Goal: Task Accomplishment & Management: Complete application form

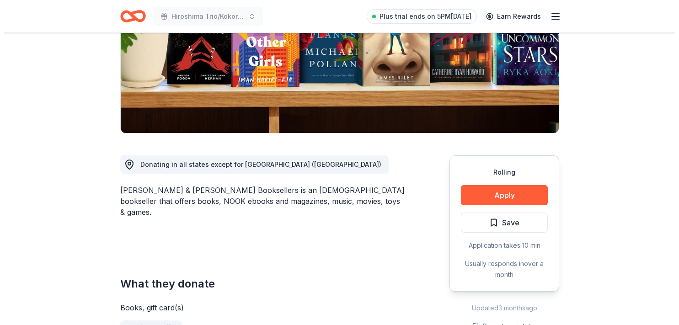
scroll to position [144, 0]
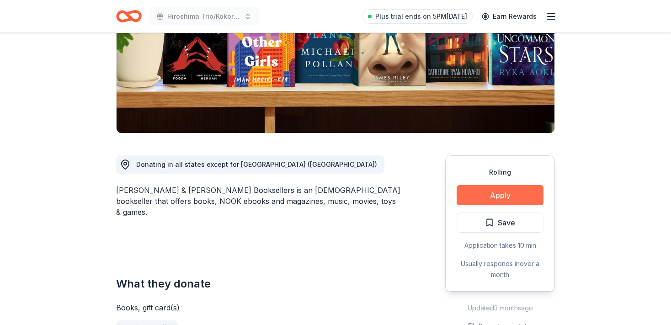
click at [496, 196] on button "Apply" at bounding box center [500, 195] width 87 height 20
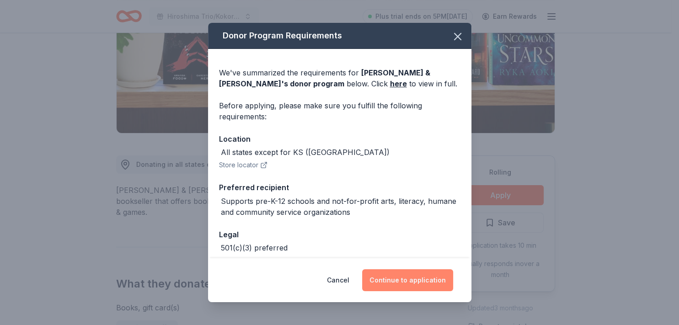
click at [413, 281] on button "Continue to application" at bounding box center [407, 280] width 91 height 22
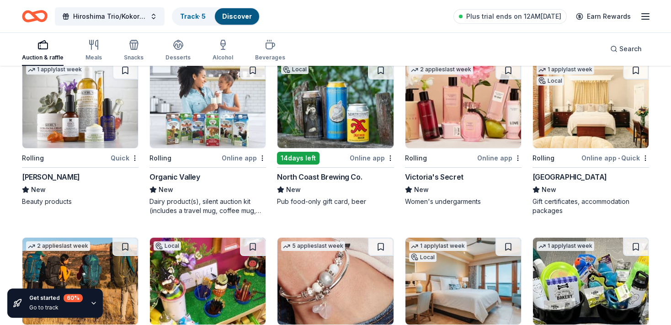
scroll to position [4816, 0]
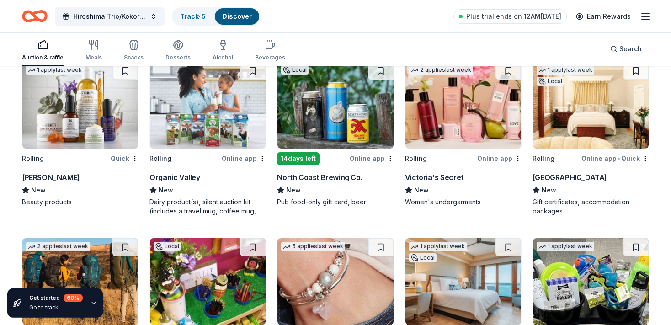
click at [475, 89] on img at bounding box center [463, 105] width 116 height 87
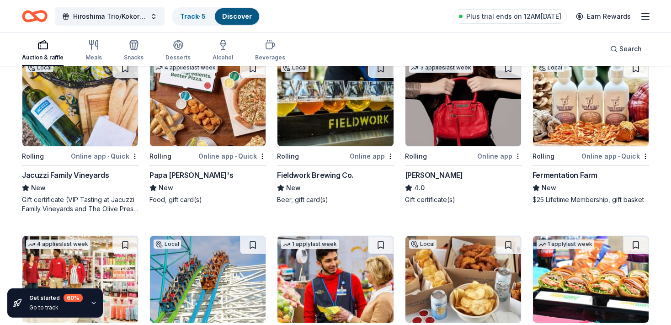
scroll to position [5171, 0]
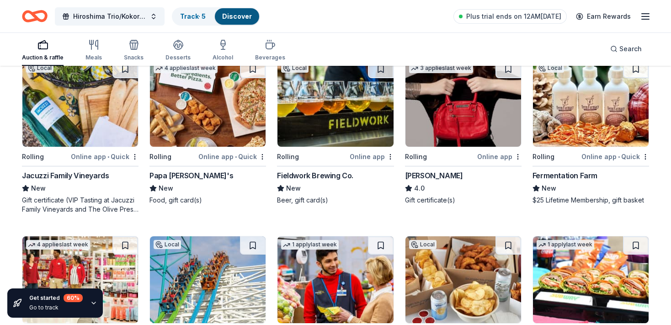
click at [221, 96] on img at bounding box center [208, 103] width 116 height 87
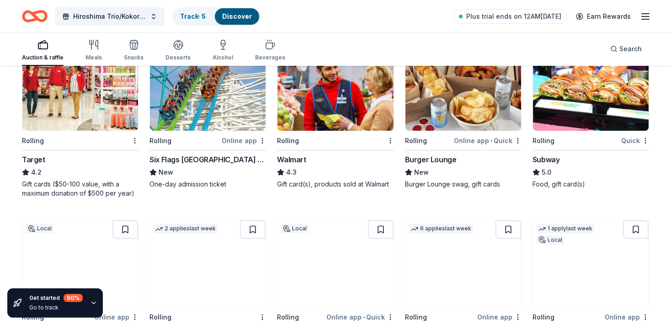
scroll to position [5364, 0]
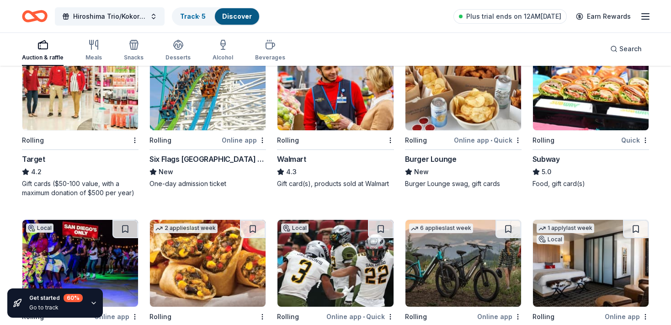
click at [95, 89] on img at bounding box center [80, 86] width 116 height 87
click at [226, 91] on img at bounding box center [208, 86] width 116 height 87
click at [352, 80] on img at bounding box center [335, 86] width 116 height 87
click at [573, 87] on img at bounding box center [591, 86] width 116 height 87
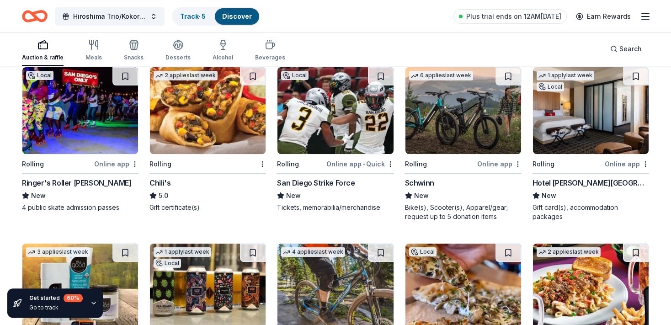
scroll to position [5517, 0]
click at [197, 85] on img at bounding box center [208, 110] width 116 height 87
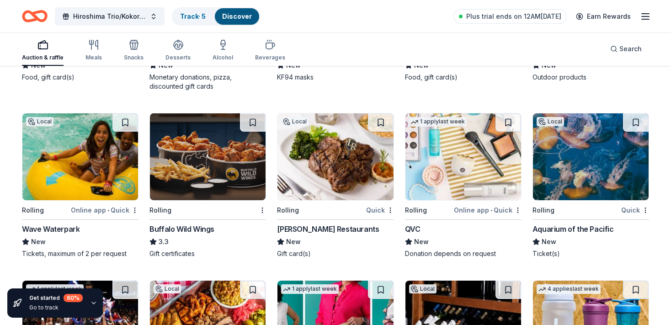
scroll to position [6177, 0]
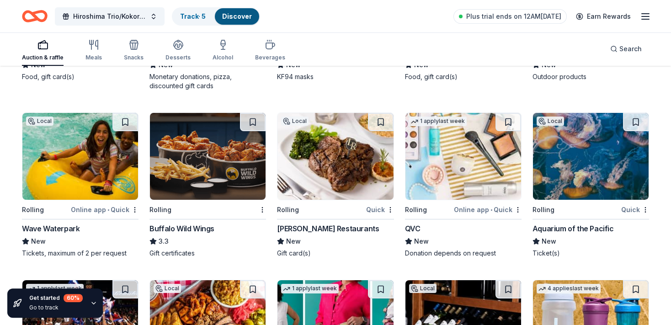
click at [183, 154] on img at bounding box center [208, 156] width 116 height 87
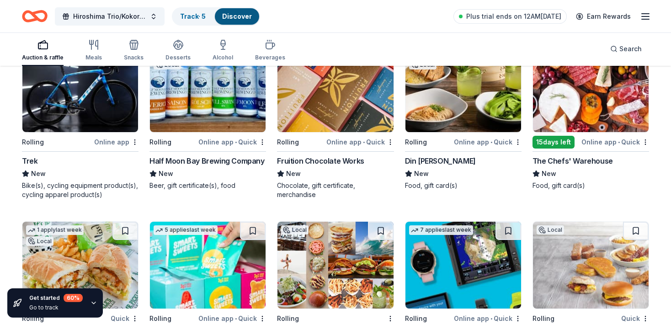
scroll to position [6755, 0]
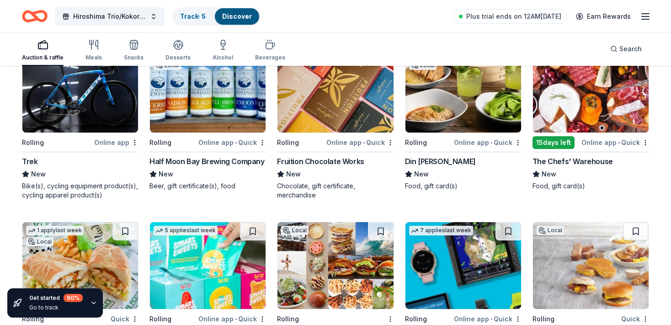
click at [467, 90] on img at bounding box center [463, 89] width 116 height 87
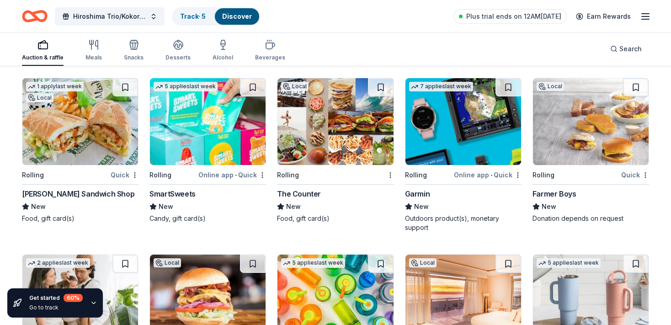
scroll to position [6900, 0]
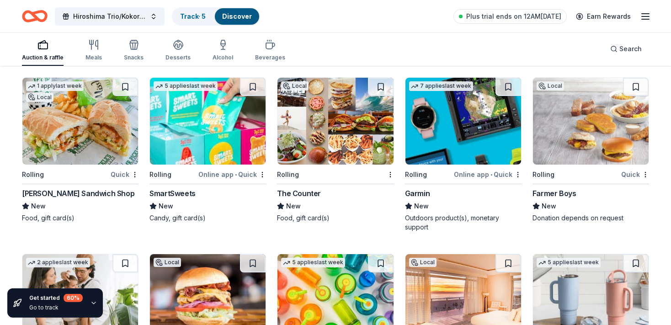
click at [358, 89] on img at bounding box center [335, 121] width 116 height 87
click at [586, 116] on img at bounding box center [591, 121] width 116 height 87
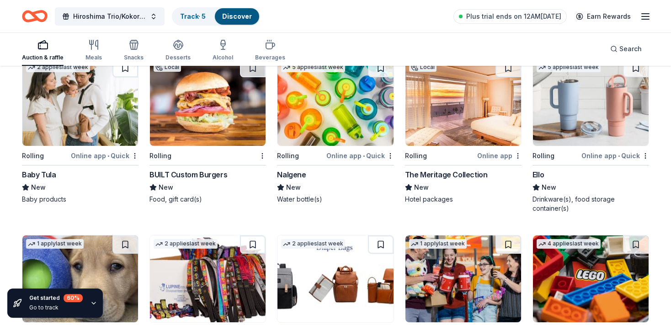
scroll to position [7093, 0]
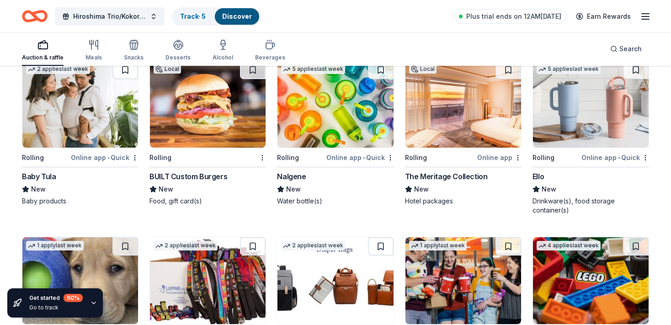
click at [312, 96] on img at bounding box center [335, 104] width 116 height 87
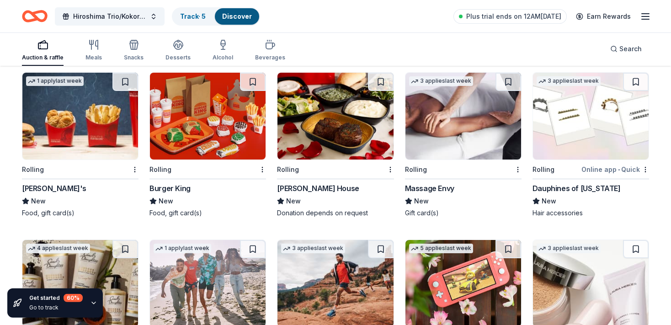
scroll to position [7426, 0]
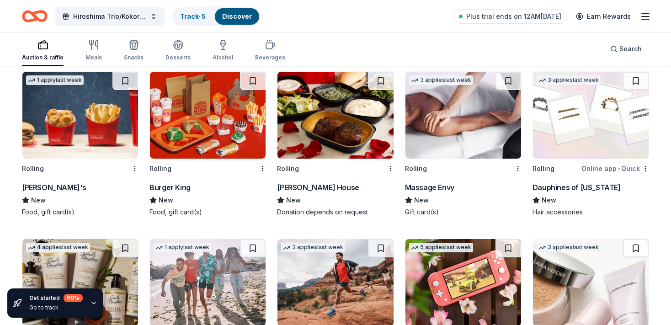
click at [98, 100] on img at bounding box center [80, 115] width 116 height 87
click at [202, 104] on img at bounding box center [208, 115] width 116 height 87
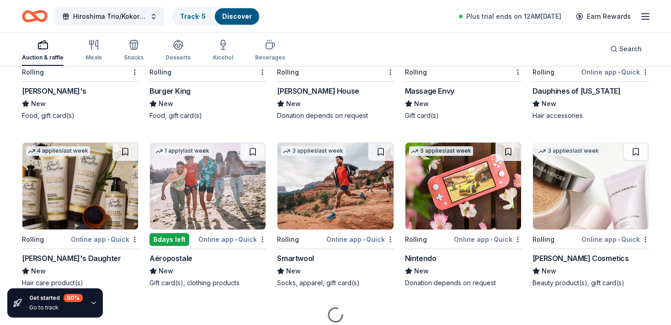
scroll to position [7523, 0]
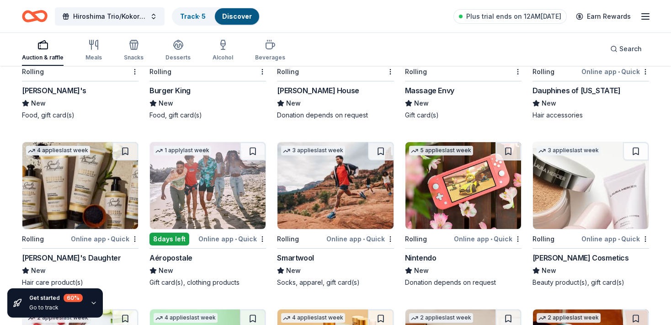
click at [171, 161] on img at bounding box center [208, 185] width 116 height 87
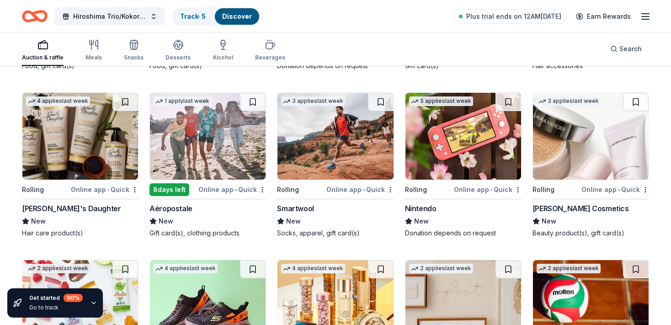
scroll to position [7572, 0]
click at [336, 112] on img at bounding box center [335, 136] width 116 height 87
click at [450, 134] on img at bounding box center [463, 136] width 116 height 87
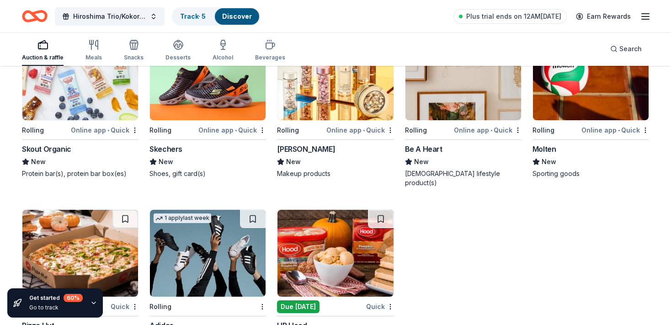
scroll to position [7824, 0]
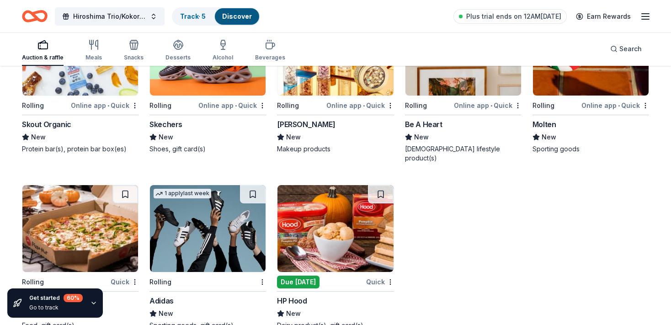
click at [63, 197] on img at bounding box center [80, 228] width 116 height 87
click at [153, 218] on img at bounding box center [208, 228] width 116 height 87
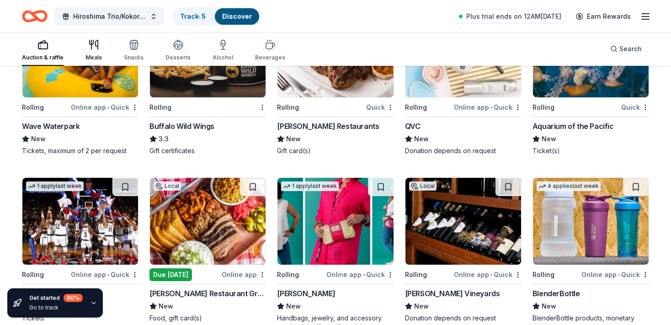
scroll to position [6279, 0]
click at [95, 48] on icon "button" at bounding box center [93, 44] width 11 height 11
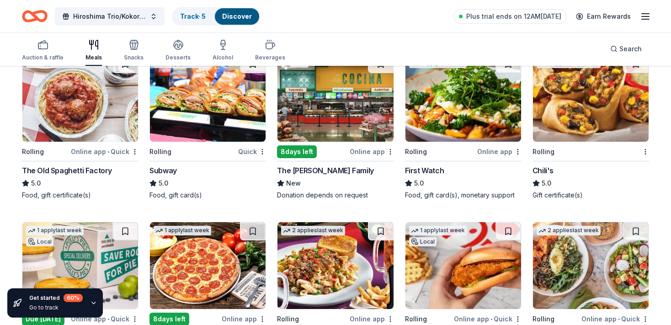
scroll to position [811, 0]
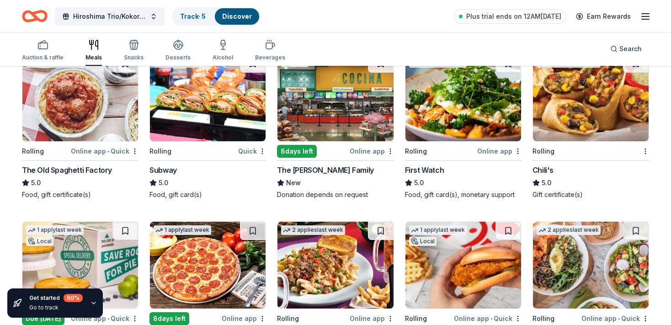
click at [76, 101] on img at bounding box center [80, 97] width 116 height 87
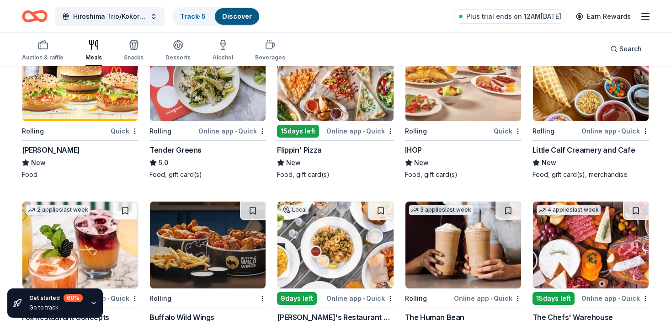
scroll to position [1175, 0]
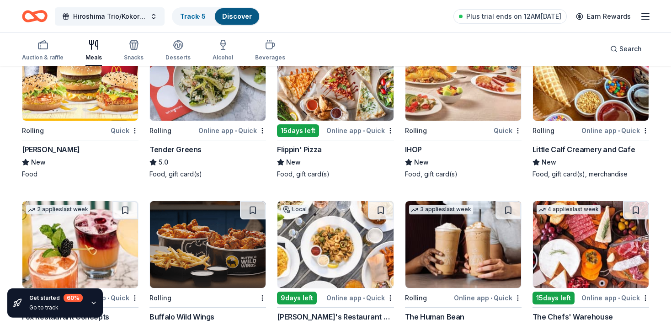
click at [95, 71] on img at bounding box center [80, 77] width 116 height 87
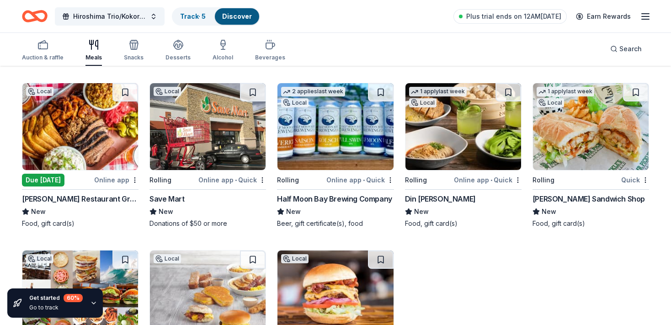
scroll to position [2501, 0]
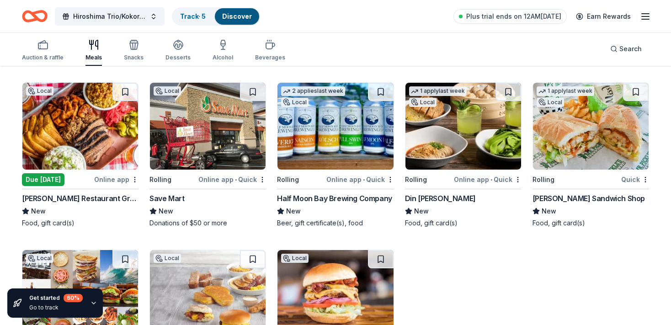
click at [78, 111] on img at bounding box center [80, 126] width 116 height 87
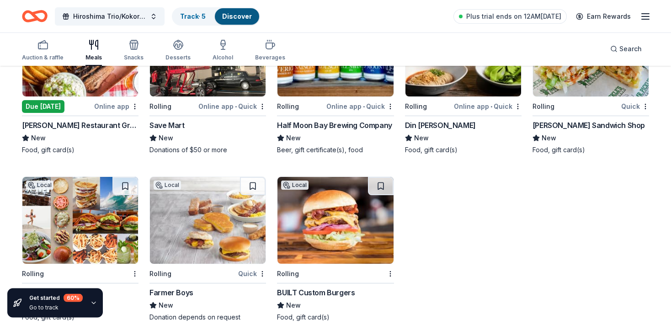
scroll to position [2587, 0]
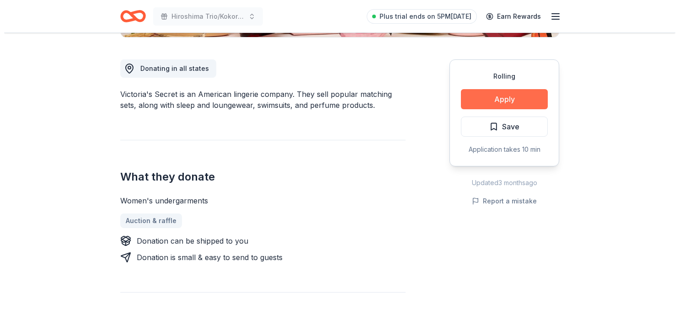
scroll to position [241, 0]
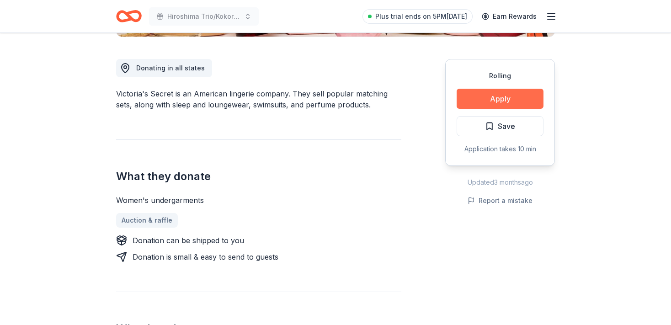
click at [493, 99] on button "Apply" at bounding box center [500, 99] width 87 height 20
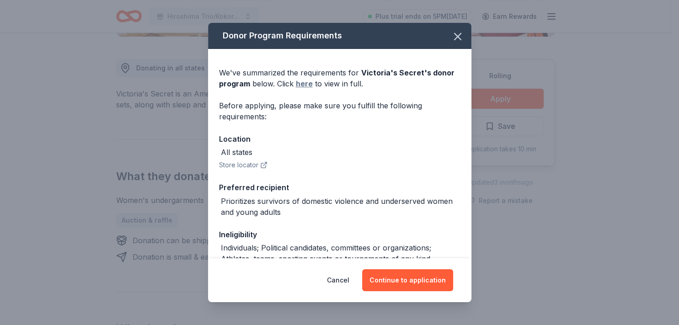
click at [307, 81] on link "here" at bounding box center [304, 83] width 17 height 11
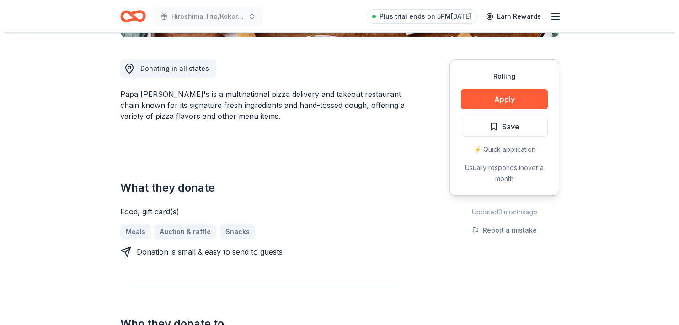
scroll to position [241, 0]
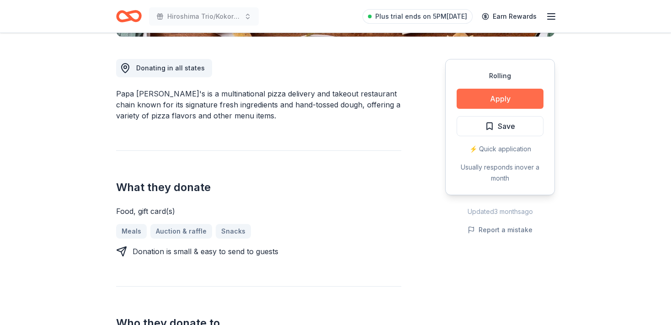
click at [487, 100] on button "Apply" at bounding box center [500, 99] width 87 height 20
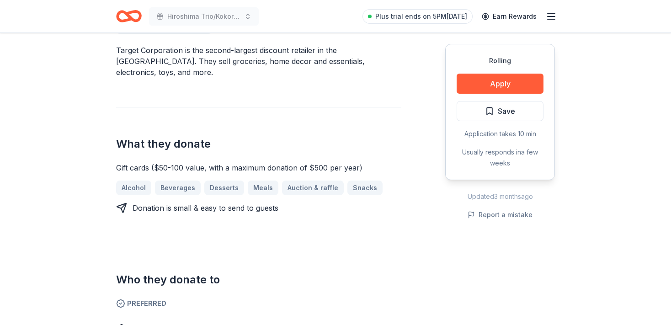
scroll to position [289, 0]
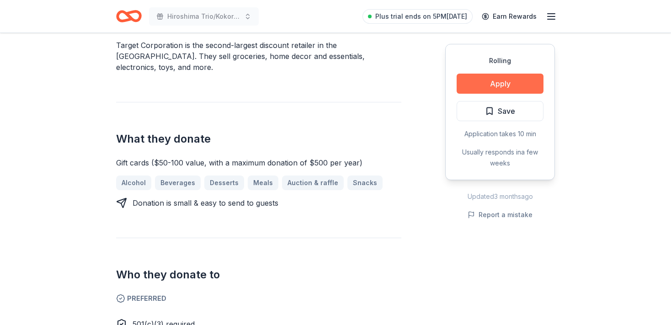
click at [501, 76] on button "Apply" at bounding box center [500, 84] width 87 height 20
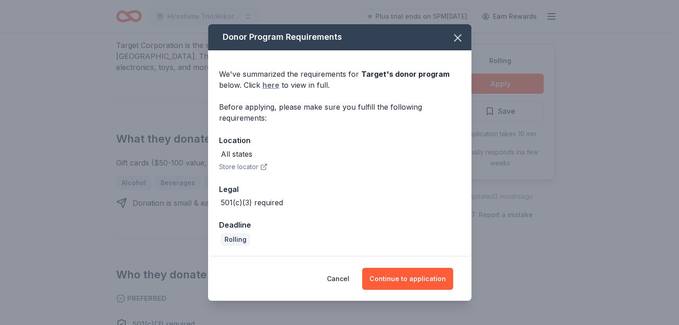
click at [270, 85] on link "here" at bounding box center [270, 85] width 17 height 11
click at [454, 39] on icon "button" at bounding box center [457, 38] width 13 height 13
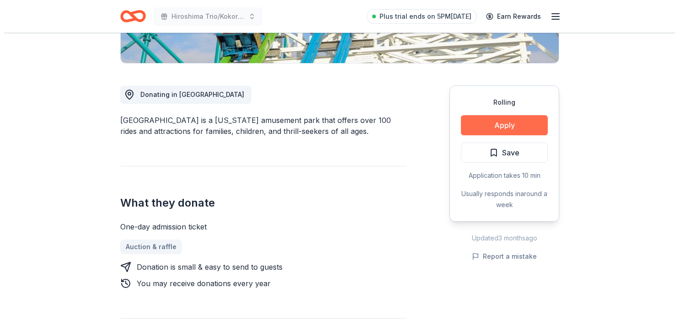
scroll to position [240, 0]
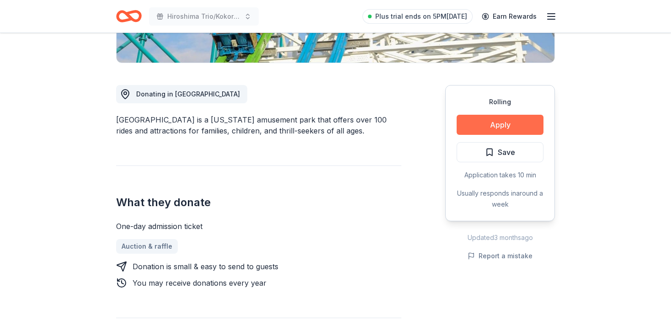
click at [497, 115] on button "Apply" at bounding box center [500, 125] width 87 height 20
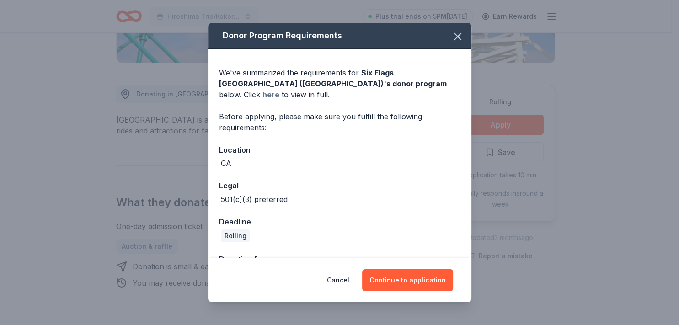
click at [279, 89] on link "here" at bounding box center [270, 94] width 17 height 11
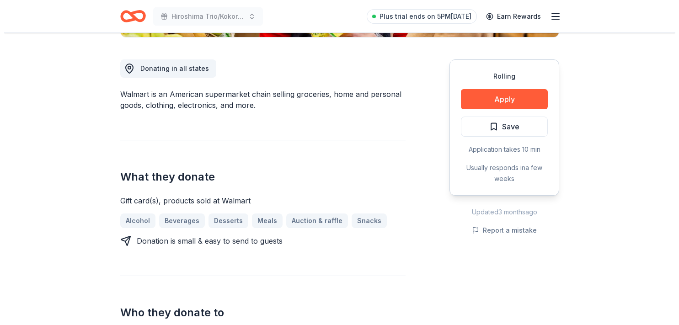
scroll to position [241, 0]
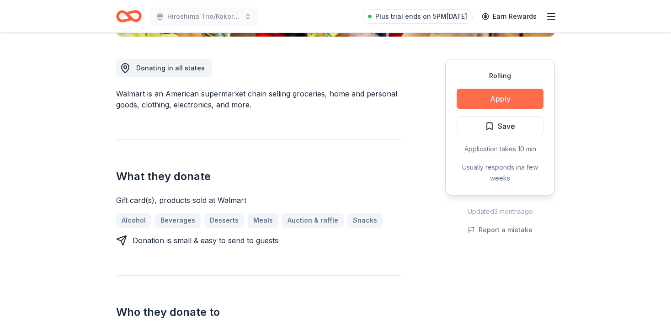
click at [501, 92] on button "Apply" at bounding box center [500, 99] width 87 height 20
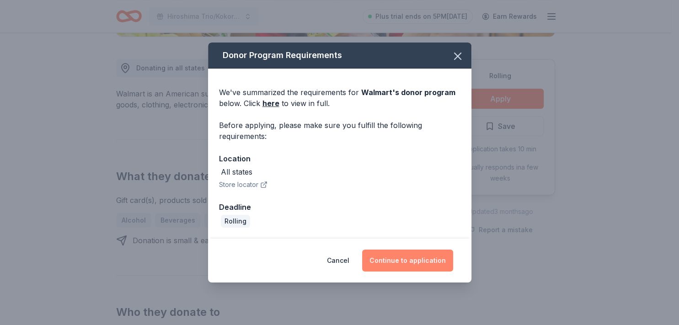
click at [397, 257] on button "Continue to application" at bounding box center [407, 261] width 91 height 22
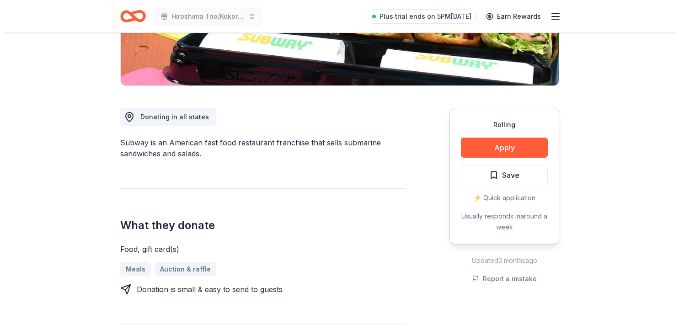
scroll to position [192, 0]
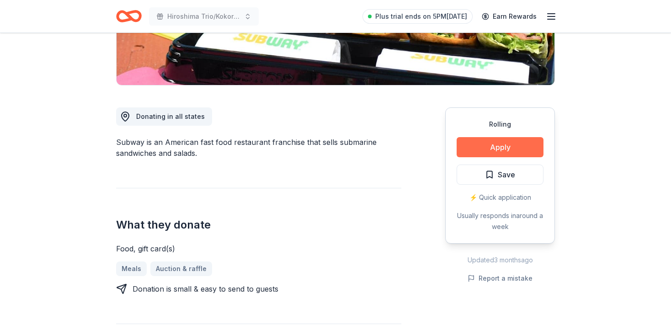
click at [487, 146] on button "Apply" at bounding box center [500, 147] width 87 height 20
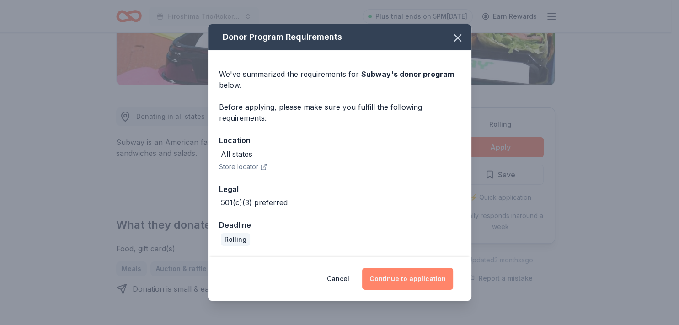
click at [400, 277] on button "Continue to application" at bounding box center [407, 279] width 91 height 22
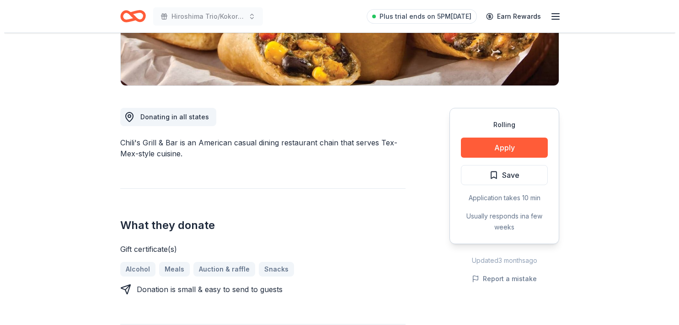
scroll to position [192, 0]
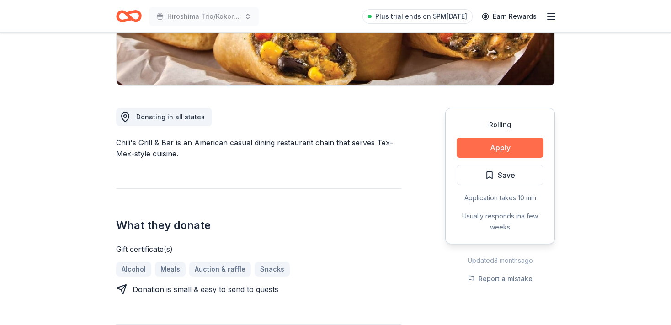
click at [509, 145] on button "Apply" at bounding box center [500, 148] width 87 height 20
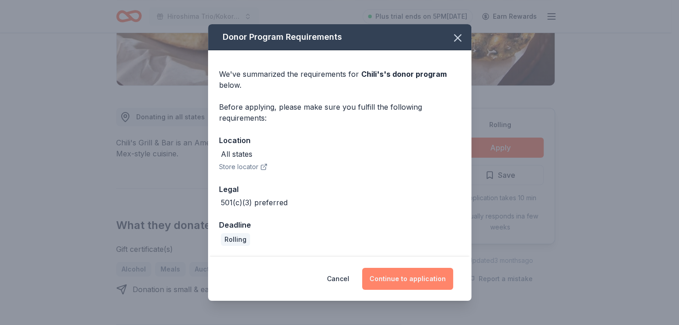
click at [400, 284] on button "Continue to application" at bounding box center [407, 279] width 91 height 22
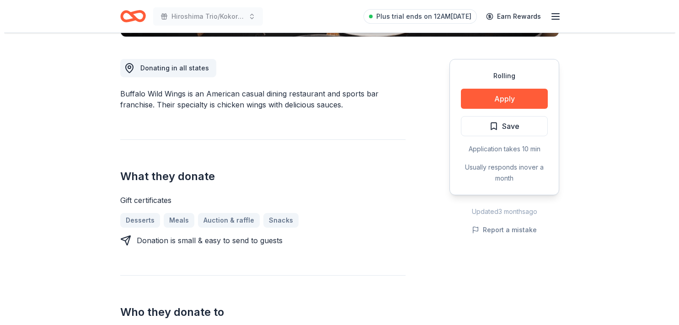
scroll to position [241, 0]
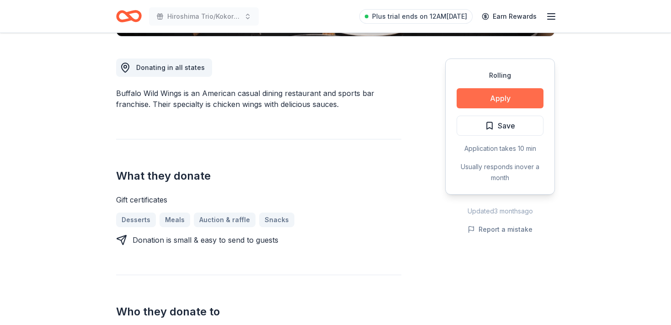
click at [502, 100] on button "Apply" at bounding box center [500, 98] width 87 height 20
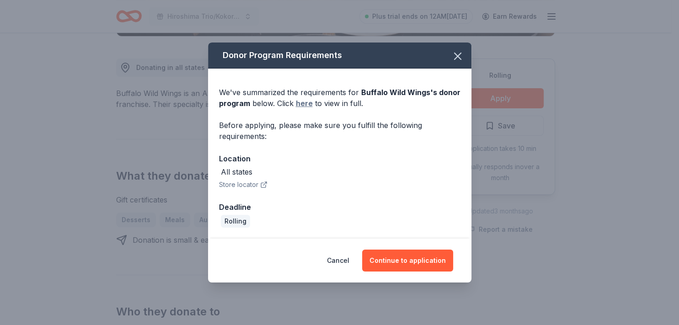
click at [304, 104] on link "here" at bounding box center [304, 103] width 17 height 11
click at [409, 257] on button "Continue to application" at bounding box center [407, 261] width 91 height 22
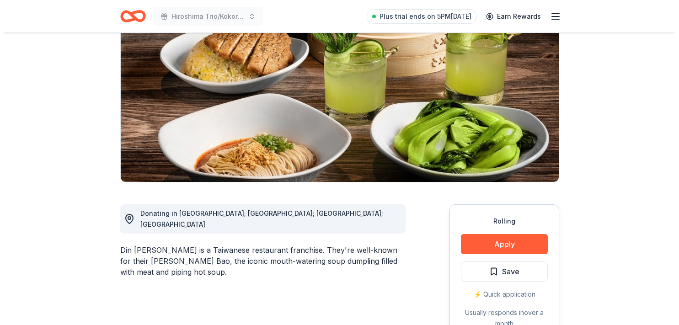
scroll to position [96, 0]
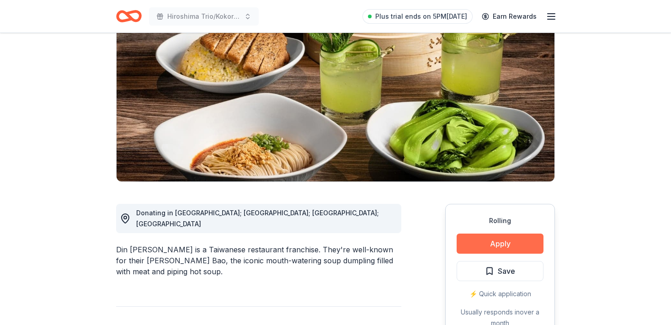
click at [501, 242] on button "Apply" at bounding box center [500, 244] width 87 height 20
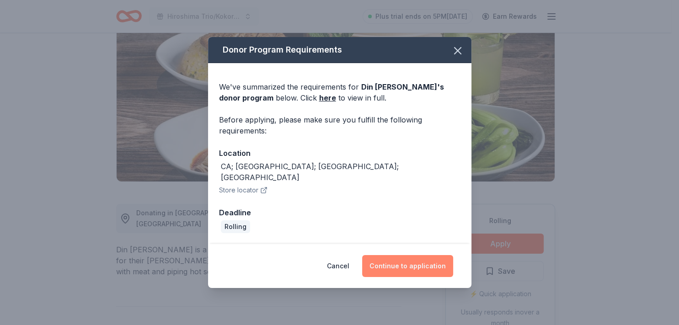
click at [401, 259] on button "Continue to application" at bounding box center [407, 266] width 91 height 22
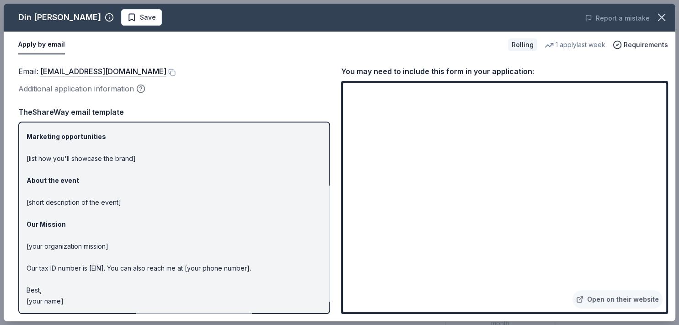
scroll to position [0, 0]
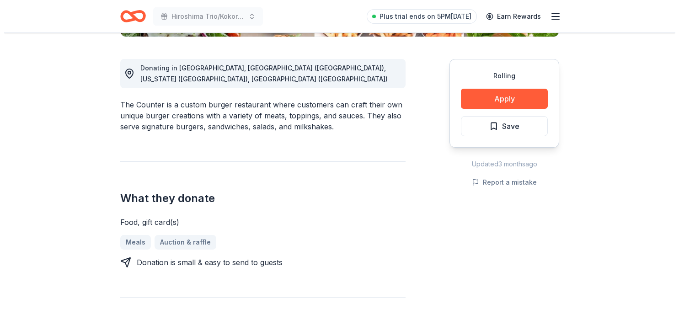
scroll to position [241, 0]
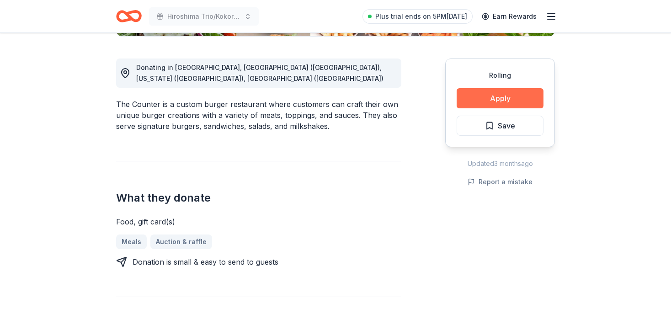
click at [515, 97] on button "Apply" at bounding box center [500, 98] width 87 height 20
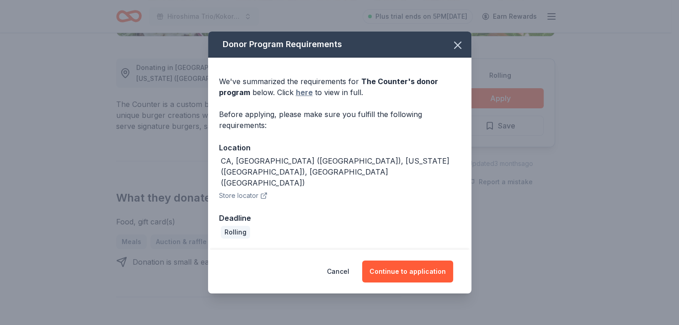
click at [301, 98] on link "here" at bounding box center [304, 92] width 17 height 11
click at [400, 261] on button "Continue to application" at bounding box center [407, 272] width 91 height 22
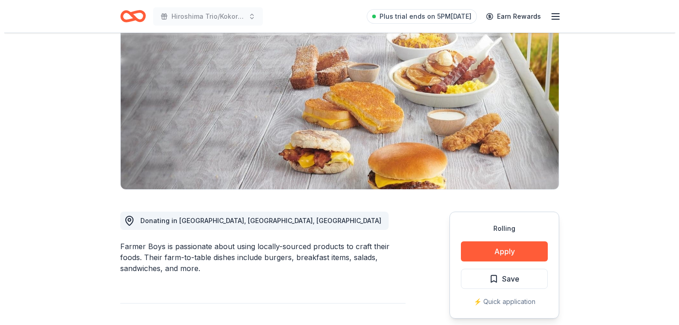
scroll to position [241, 0]
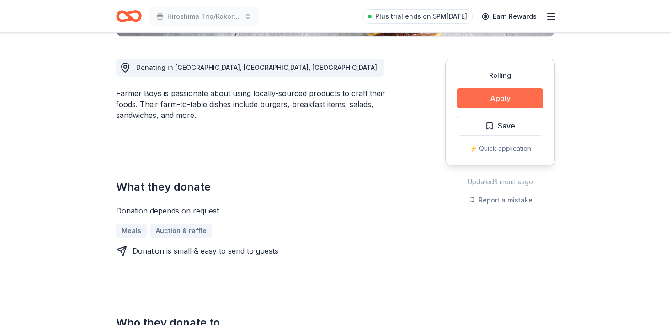
click at [498, 98] on button "Apply" at bounding box center [500, 98] width 87 height 20
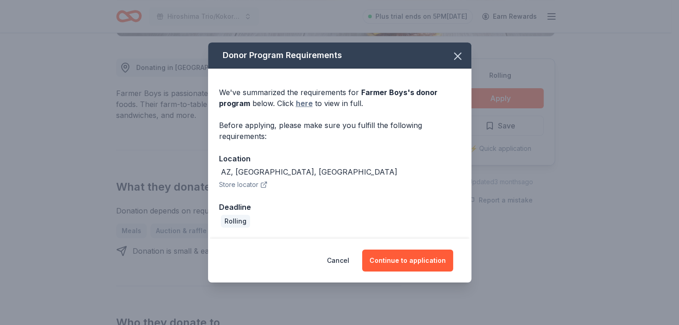
click at [301, 104] on link "here" at bounding box center [304, 103] width 17 height 11
click at [405, 265] on button "Continue to application" at bounding box center [407, 261] width 91 height 22
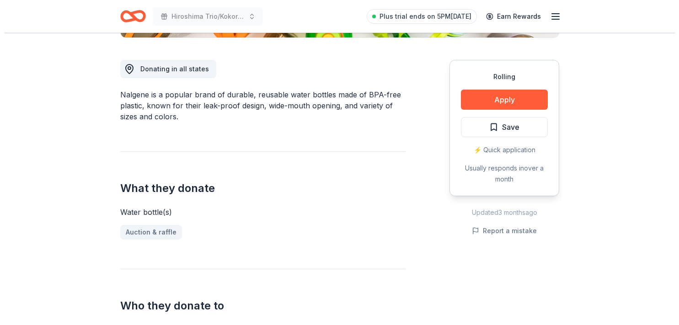
scroll to position [240, 0]
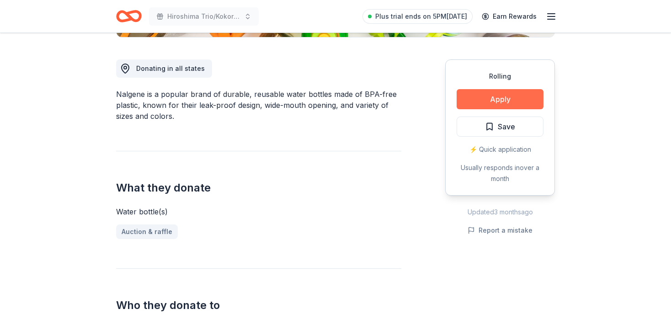
click at [523, 101] on button "Apply" at bounding box center [500, 99] width 87 height 20
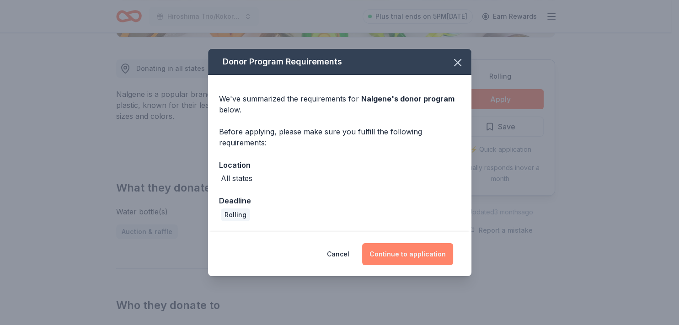
click at [417, 249] on button "Continue to application" at bounding box center [407, 254] width 91 height 22
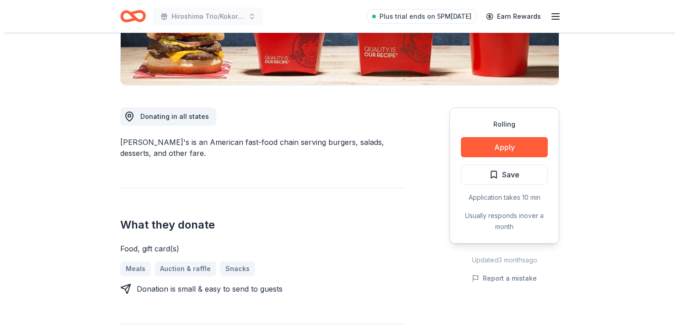
scroll to position [193, 0]
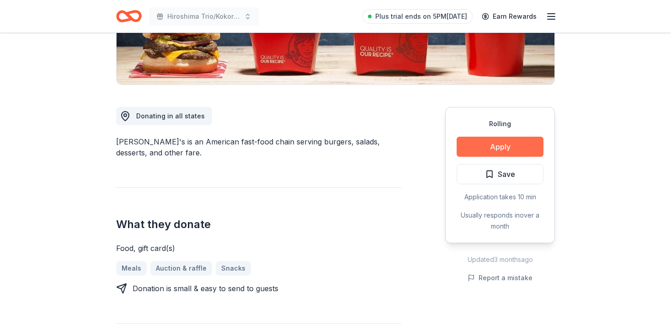
click at [496, 145] on button "Apply" at bounding box center [500, 147] width 87 height 20
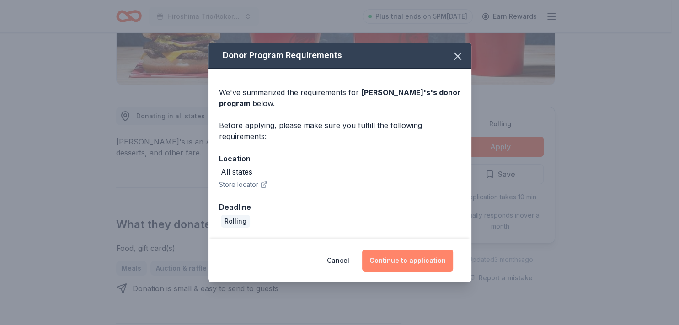
click at [415, 261] on button "Continue to application" at bounding box center [407, 261] width 91 height 22
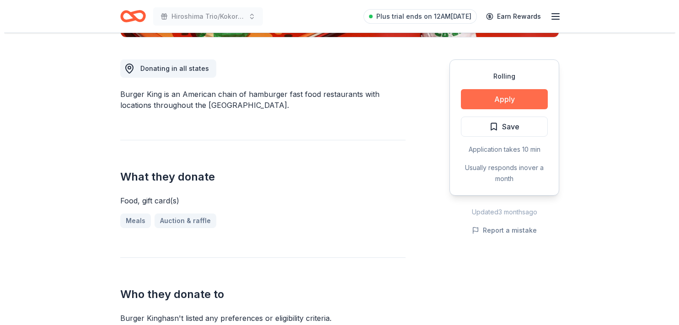
scroll to position [241, 0]
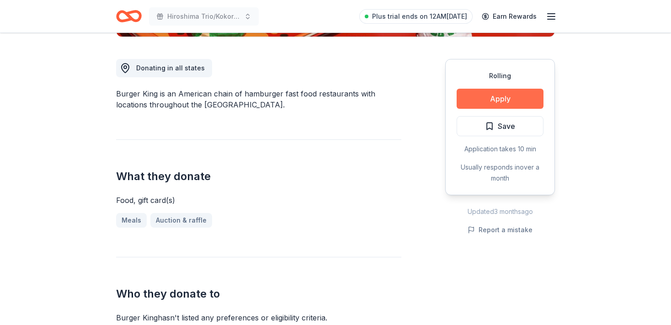
click at [491, 97] on button "Apply" at bounding box center [500, 99] width 87 height 20
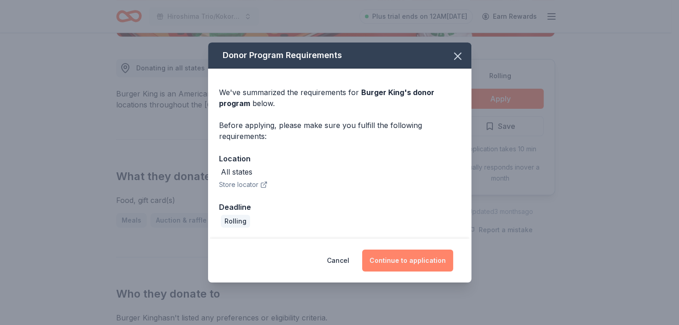
click at [413, 264] on button "Continue to application" at bounding box center [407, 261] width 91 height 22
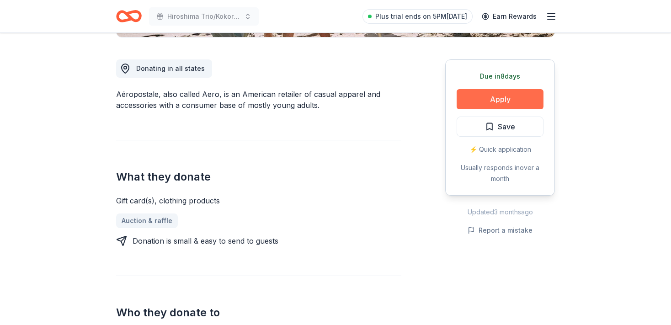
scroll to position [241, 0]
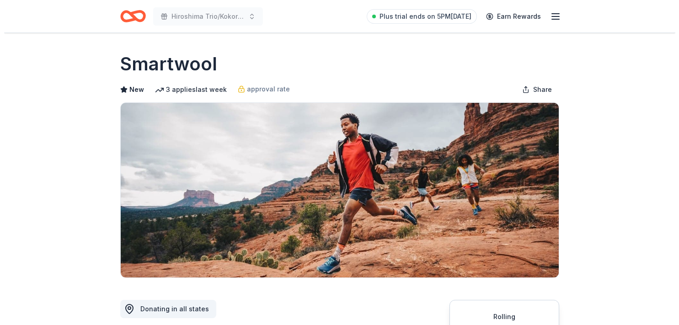
scroll to position [192, 0]
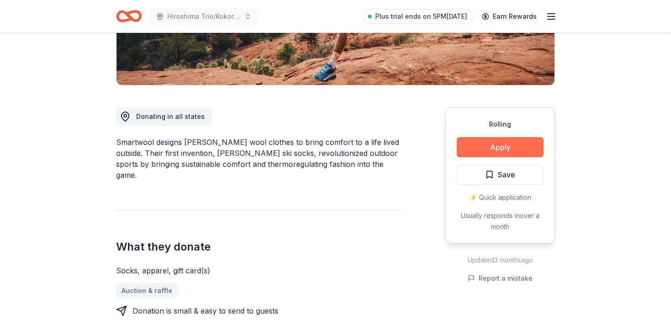
click at [498, 145] on button "Apply" at bounding box center [500, 147] width 87 height 20
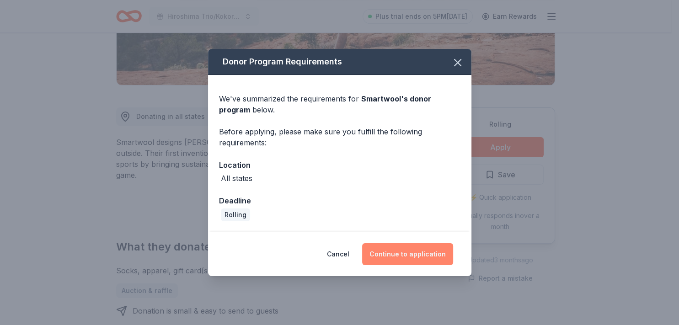
click at [413, 254] on button "Continue to application" at bounding box center [407, 254] width 91 height 22
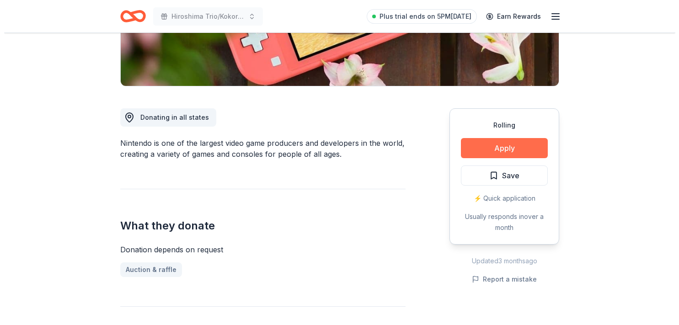
scroll to position [192, 0]
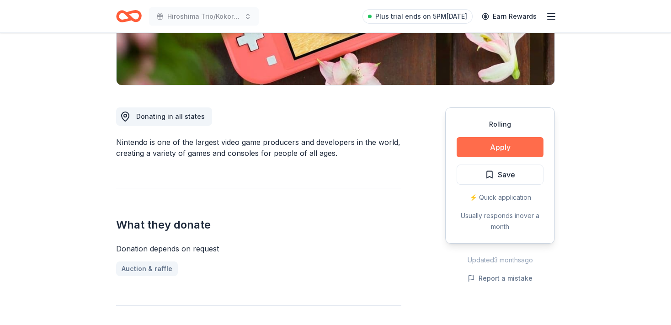
click at [470, 151] on button "Apply" at bounding box center [500, 147] width 87 height 20
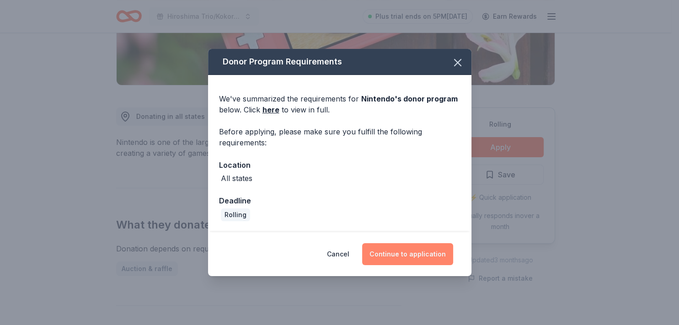
click at [424, 247] on button "Continue to application" at bounding box center [407, 254] width 91 height 22
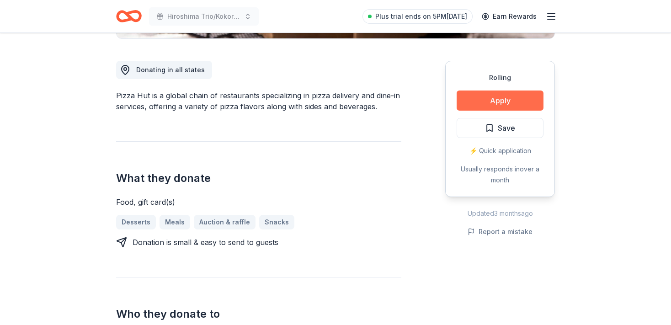
click at [505, 100] on button "Apply" at bounding box center [500, 101] width 87 height 20
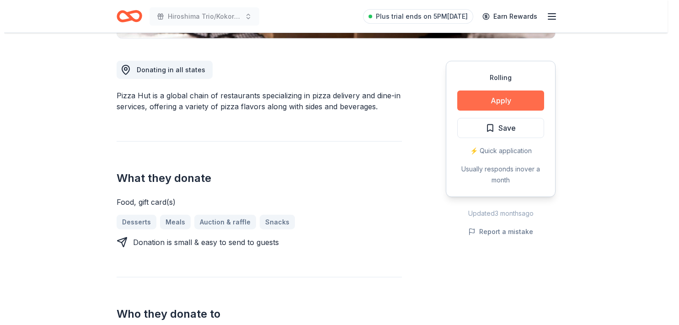
scroll to position [240, 0]
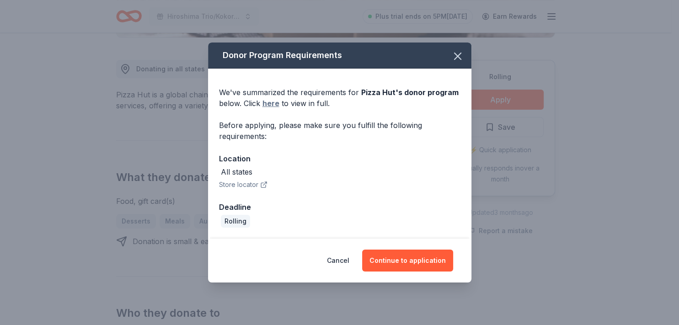
click at [270, 105] on link "here" at bounding box center [270, 103] width 17 height 11
click at [405, 260] on button "Continue to application" at bounding box center [407, 261] width 91 height 22
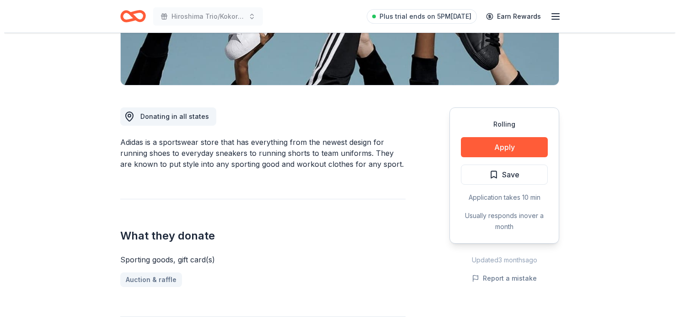
scroll to position [193, 0]
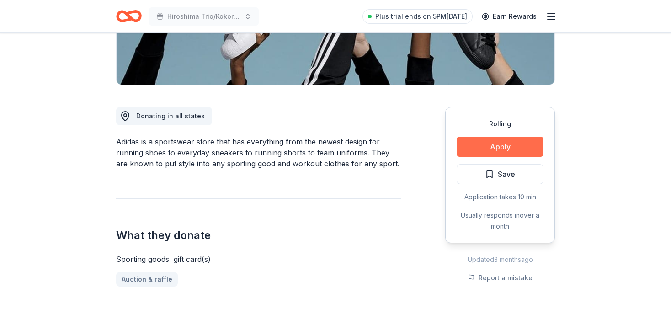
click at [493, 144] on button "Apply" at bounding box center [500, 147] width 87 height 20
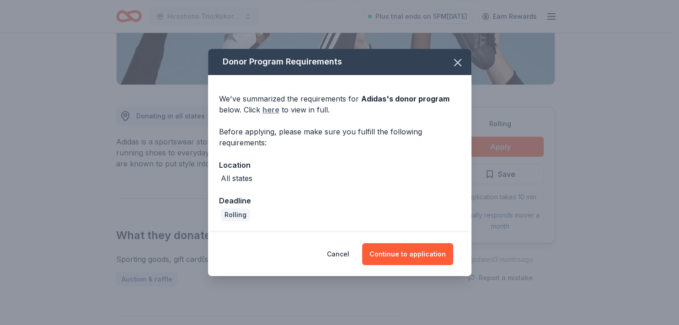
click at [270, 110] on link "here" at bounding box center [270, 109] width 17 height 11
click at [392, 252] on button "Continue to application" at bounding box center [407, 254] width 91 height 22
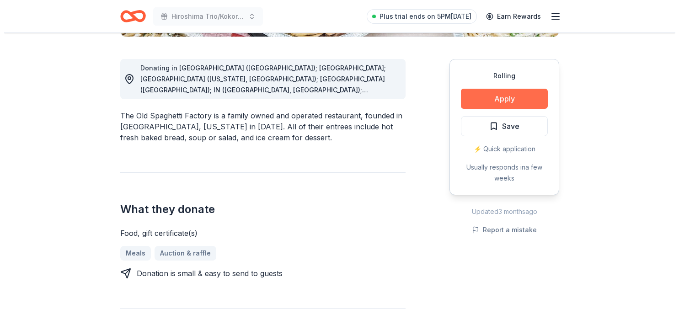
scroll to position [241, 0]
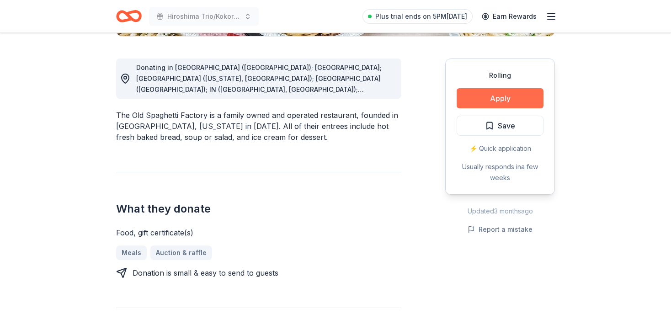
click at [515, 96] on button "Apply" at bounding box center [500, 98] width 87 height 20
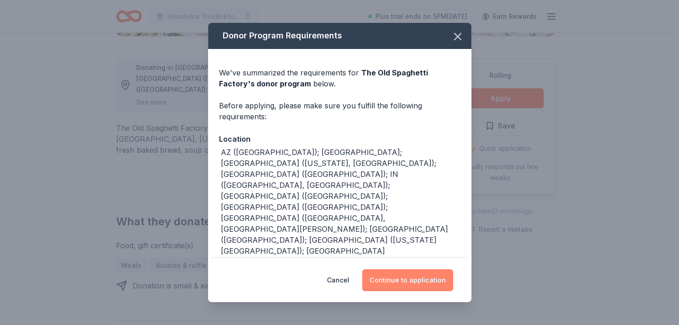
click at [407, 278] on button "Continue to application" at bounding box center [407, 280] width 91 height 22
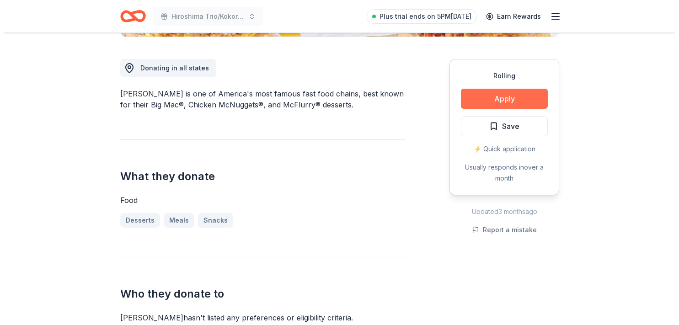
scroll to position [241, 0]
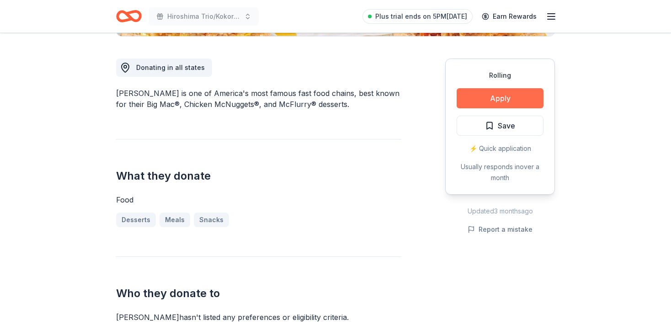
click at [504, 100] on button "Apply" at bounding box center [500, 98] width 87 height 20
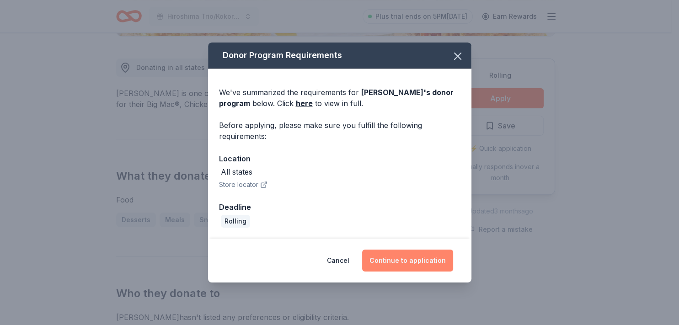
click at [401, 256] on button "Continue to application" at bounding box center [407, 261] width 91 height 22
